Goal: Task Accomplishment & Management: Manage account settings

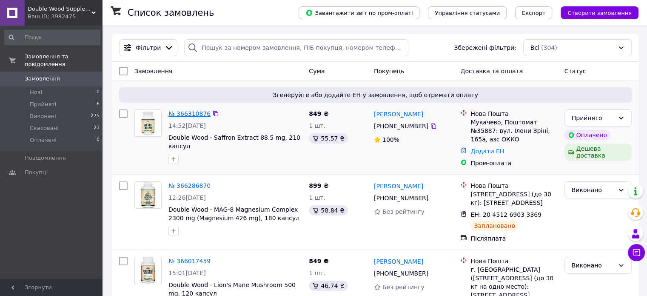
click at [183, 111] on link "№ 366310876" at bounding box center [189, 113] width 42 height 7
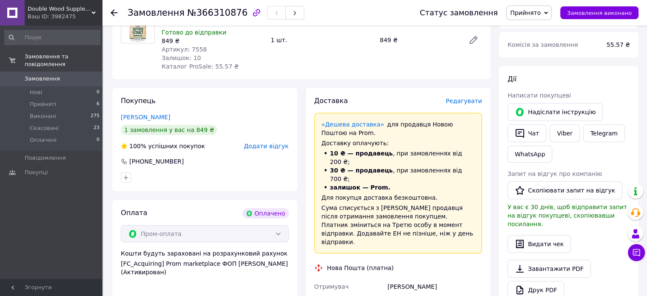
scroll to position [198, 0]
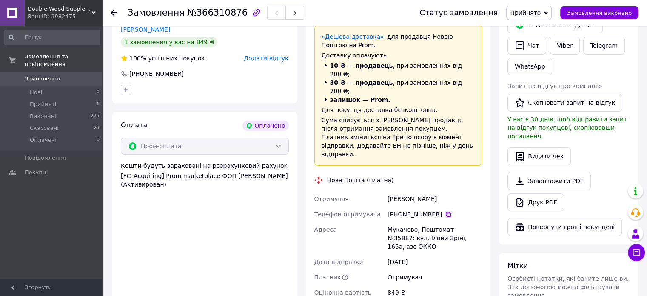
click at [446, 211] on icon at bounding box center [448, 213] width 5 height 5
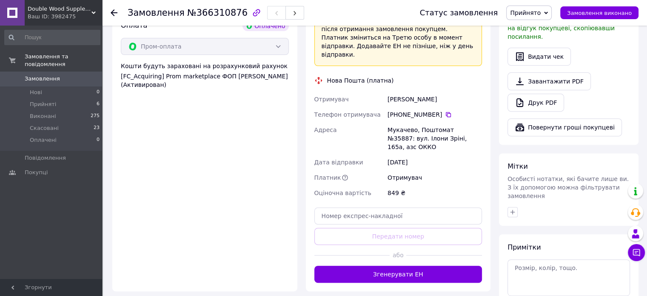
click at [416, 91] on div "[PERSON_NAME]" at bounding box center [435, 98] width 98 height 15
copy div "[PERSON_NAME]"
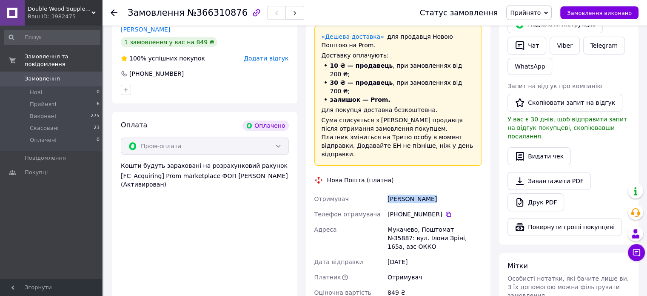
copy div "[PERSON_NAME]"
click at [396, 222] on div "Мукачево, Поштомат №35887: вул. Ілони Зріні, 165а, азс ОККО" at bounding box center [435, 238] width 98 height 32
click at [391, 222] on div "Мукачево, Поштомат №35887: вул. Ілони Зріні, 165а, азс ОККО" at bounding box center [435, 238] width 98 height 32
copy div "Мукачево"
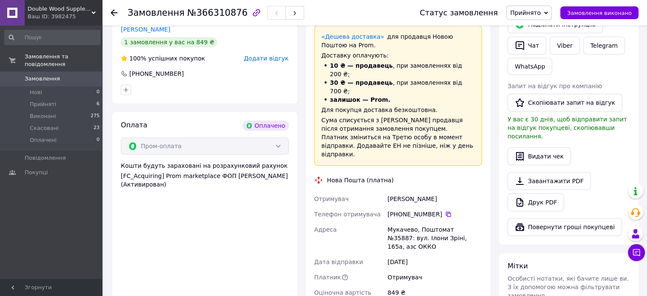
click at [460, 222] on div "Мукачево, Поштомат №35887: вул. Ілони Зріні, 165а, азс ОККО" at bounding box center [435, 238] width 98 height 32
copy div "35887"
click at [558, 48] on link "Viber" at bounding box center [564, 46] width 30 height 18
click at [85, 15] on div "Ваш ID: 3982475" at bounding box center [65, 17] width 74 height 8
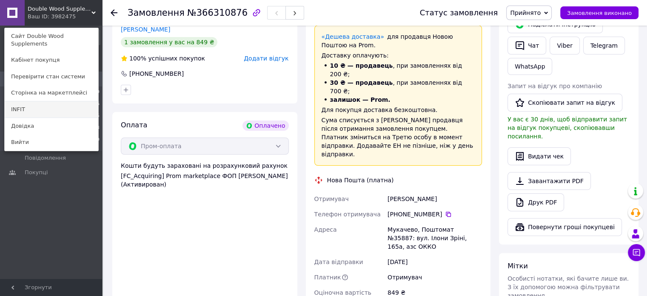
click at [31, 101] on link "INFIT" at bounding box center [52, 109] width 94 height 16
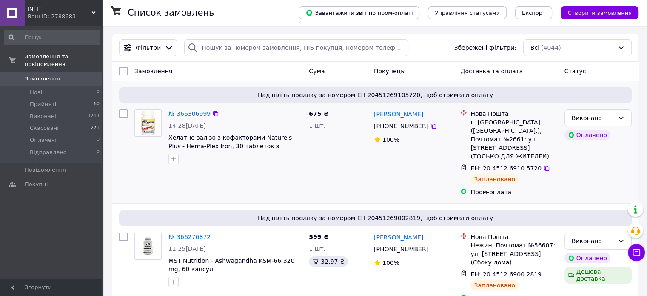
click at [188, 108] on div "№ 366306999 14:28, 12.10.2025 Хелатне залізо з кофакторами Nature's Plus - Hema…" at bounding box center [235, 136] width 140 height 61
click at [185, 111] on link "№ 366306999" at bounding box center [189, 113] width 42 height 7
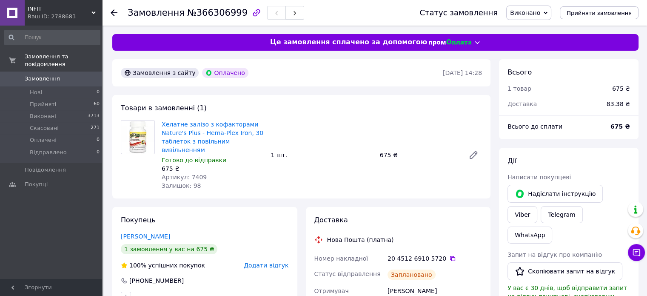
click at [49, 75] on span "Замовлення" at bounding box center [42, 79] width 35 height 8
